Goal: Navigation & Orientation: Find specific page/section

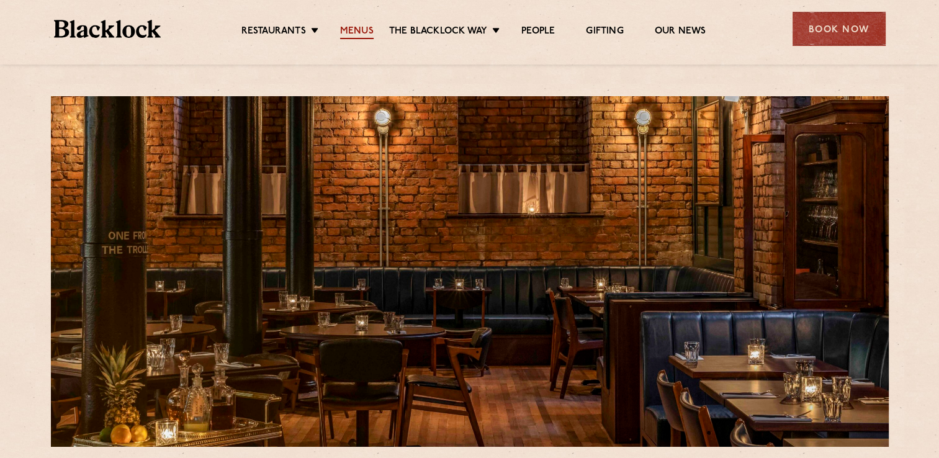
click at [355, 25] on link "Menus" at bounding box center [357, 32] width 34 height 14
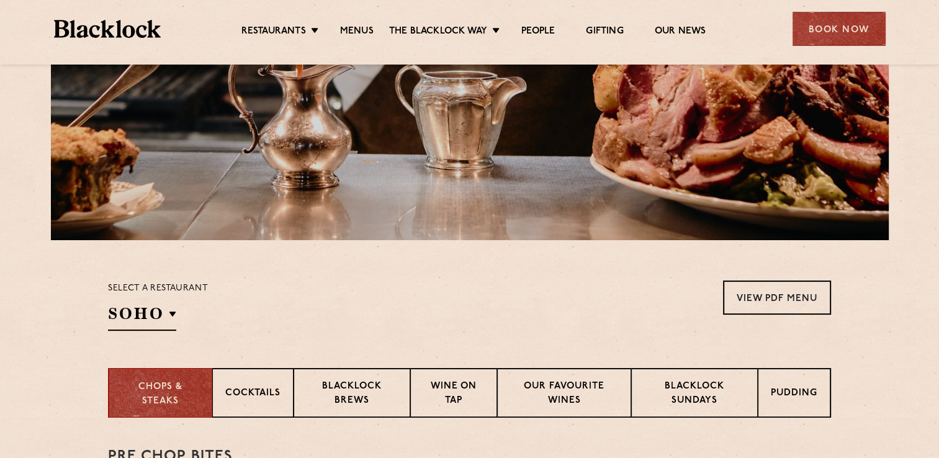
scroll to position [111, 0]
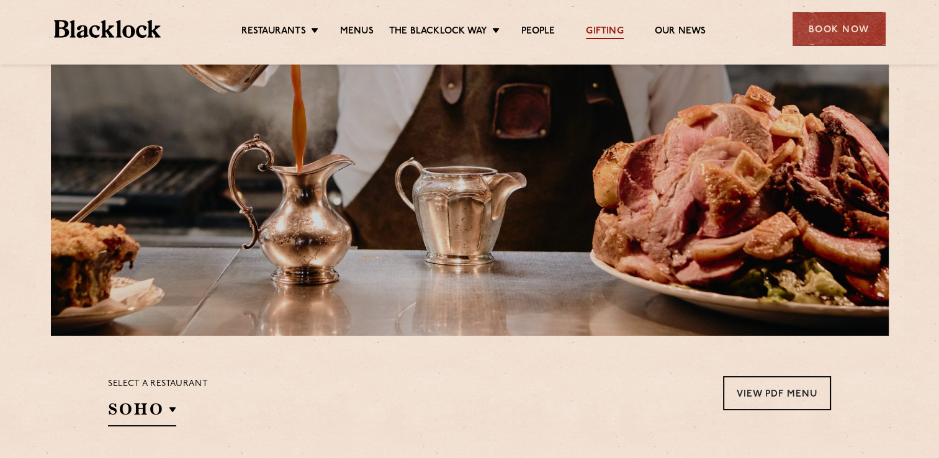
click at [597, 29] on link "Gifting" at bounding box center [604, 32] width 37 height 14
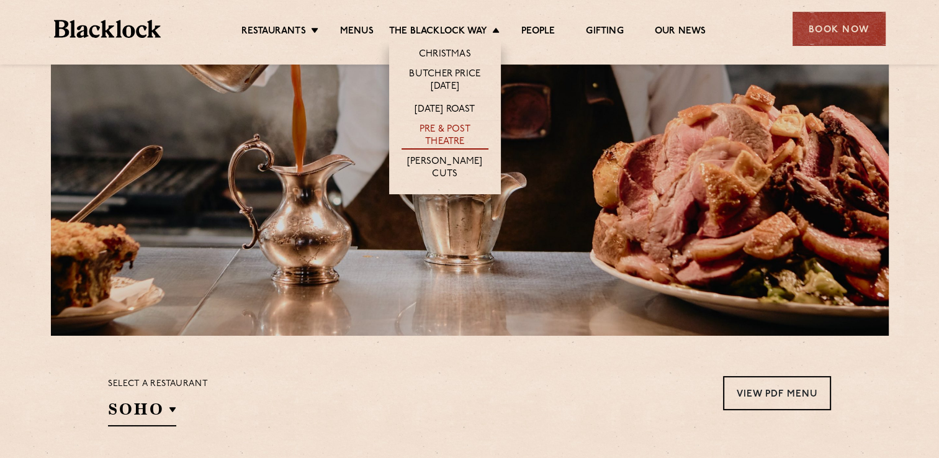
click at [439, 130] on link "Pre & Post Theatre" at bounding box center [444, 136] width 87 height 26
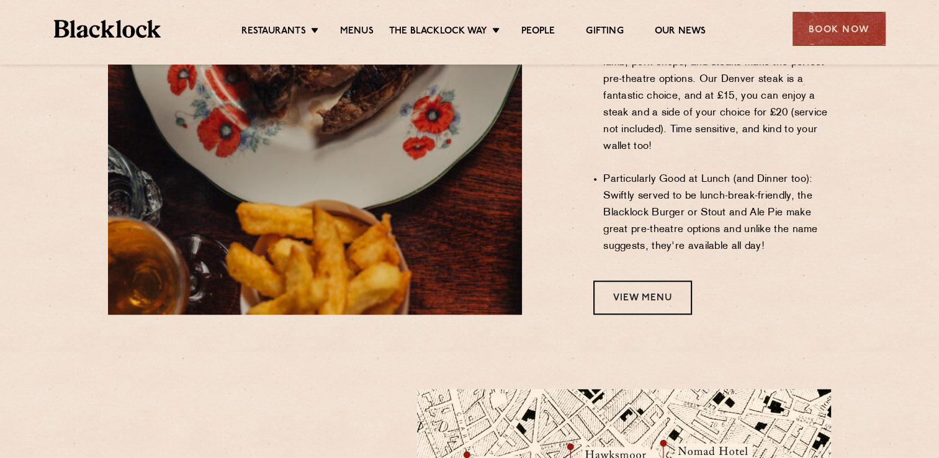
scroll to position [1015, 0]
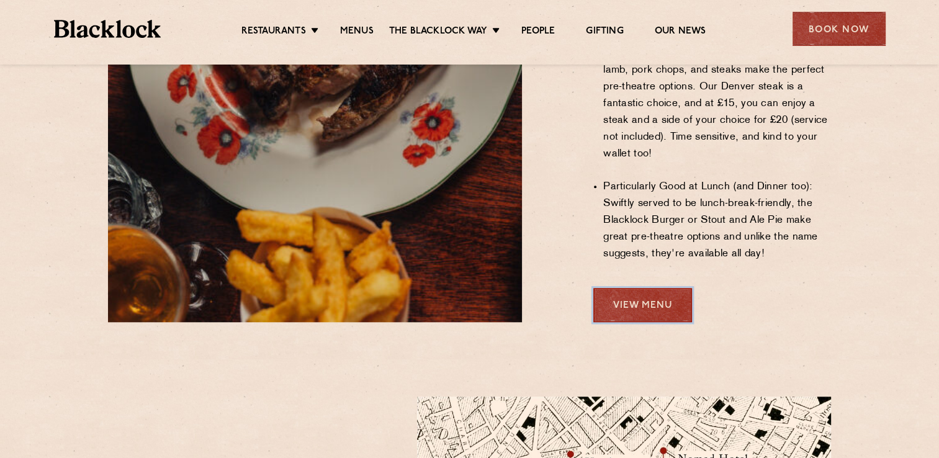
click at [637, 288] on link "View Menu" at bounding box center [642, 305] width 99 height 34
